Goal: Navigation & Orientation: Understand site structure

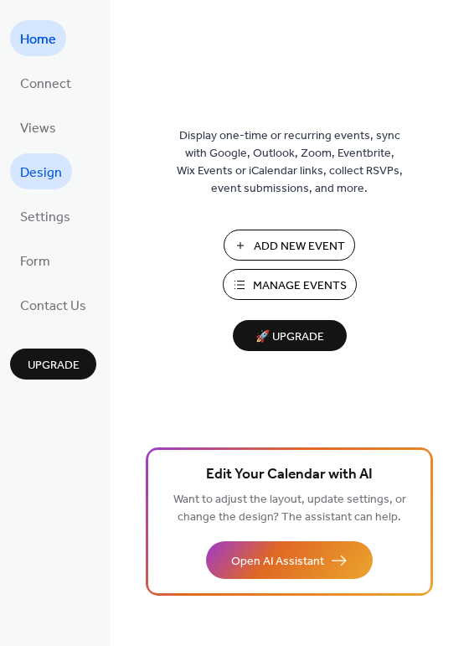
click at [61, 167] on link "Design" at bounding box center [41, 171] width 62 height 36
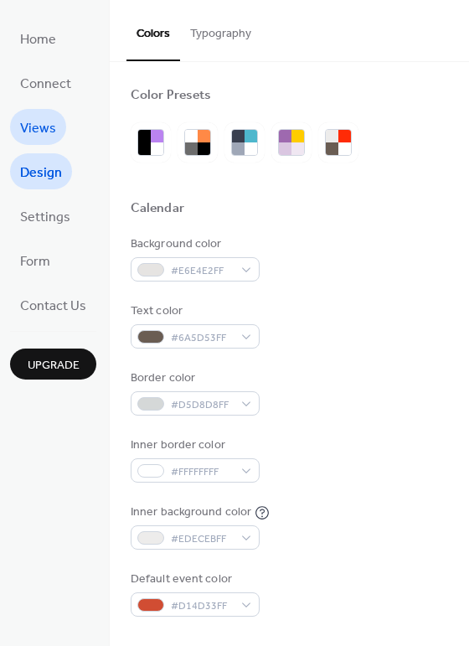
click at [57, 120] on link "Views" at bounding box center [38, 127] width 56 height 36
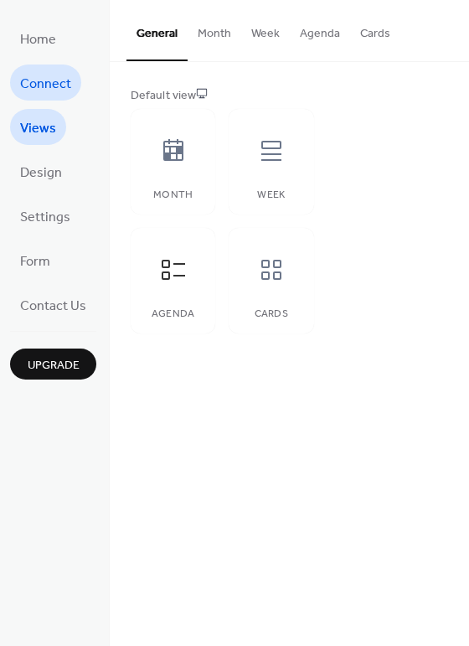
click at [57, 81] on span "Connect" at bounding box center [45, 84] width 51 height 26
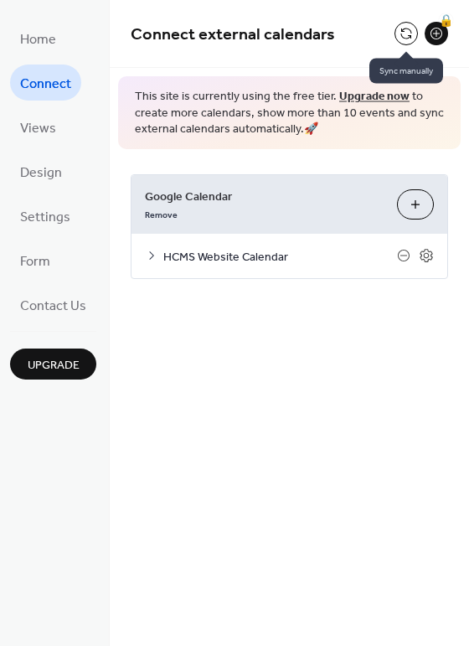
click at [407, 32] on button at bounding box center [406, 33] width 23 height 23
click at [408, 40] on button at bounding box center [406, 33] width 23 height 23
